Goal: Share content

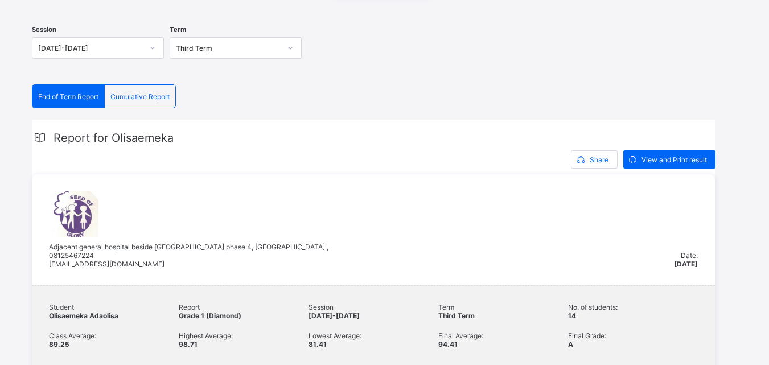
scroll to position [145, 0]
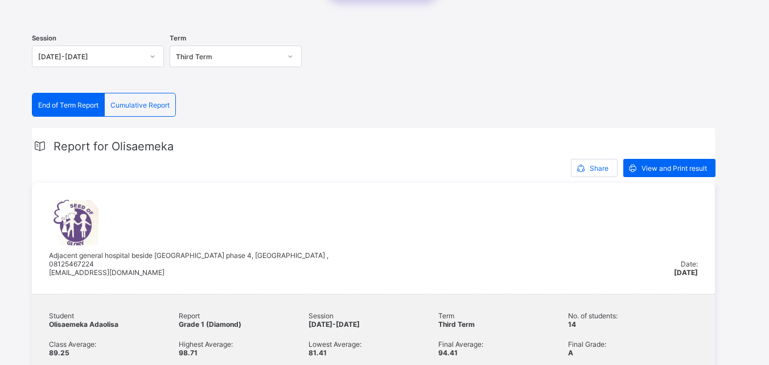
click at [146, 106] on span "Cumulative Report" at bounding box center [139, 105] width 59 height 9
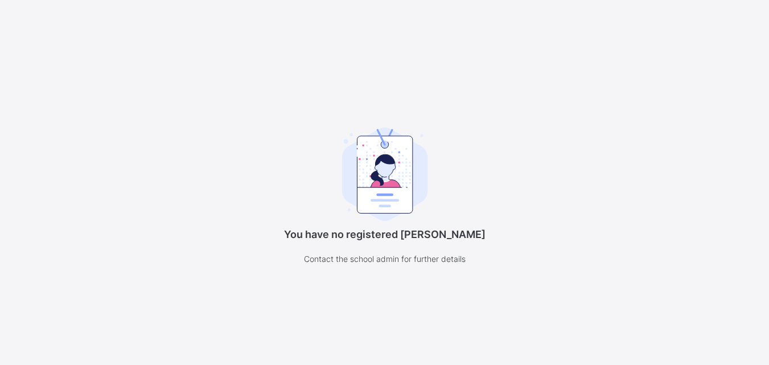
scroll to position [88, 0]
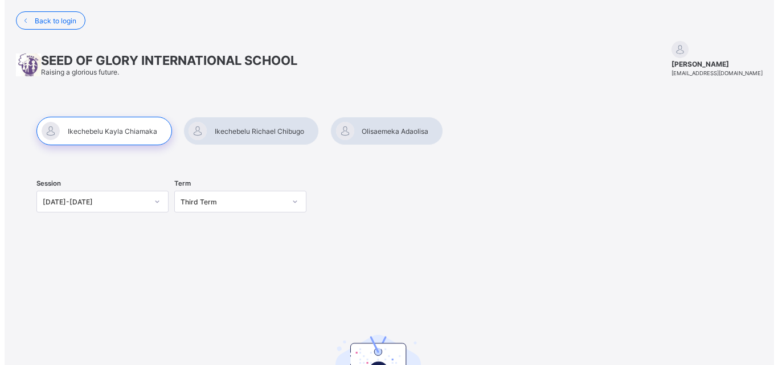
scroll to position [88, 0]
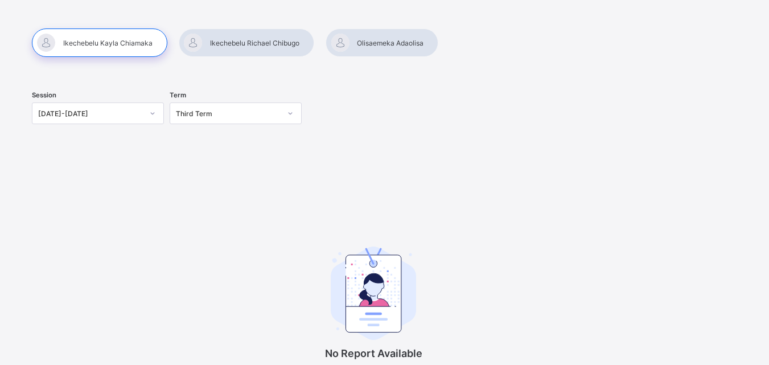
click at [369, 46] on div at bounding box center [382, 42] width 113 height 28
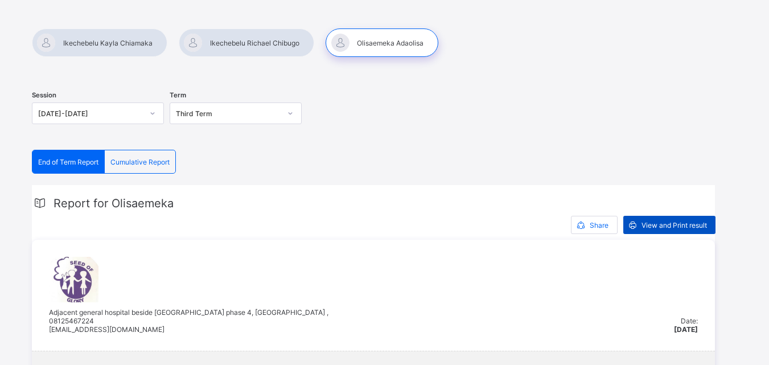
click at [643, 227] on span "View and Print result" at bounding box center [675, 225] width 66 height 9
click at [599, 227] on span "Share" at bounding box center [599, 225] width 19 height 9
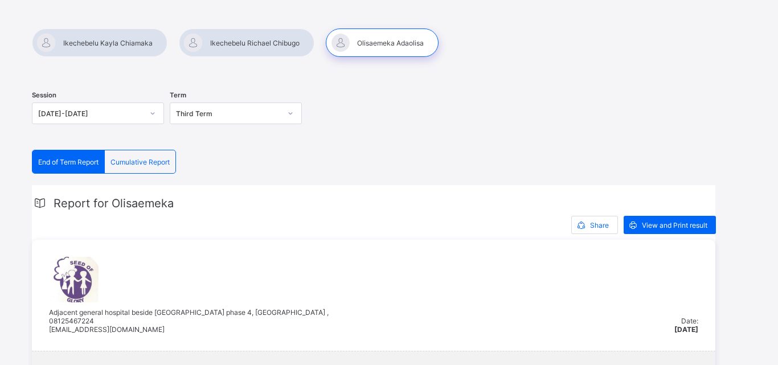
type input "**********"
